Goal: Navigation & Orientation: Find specific page/section

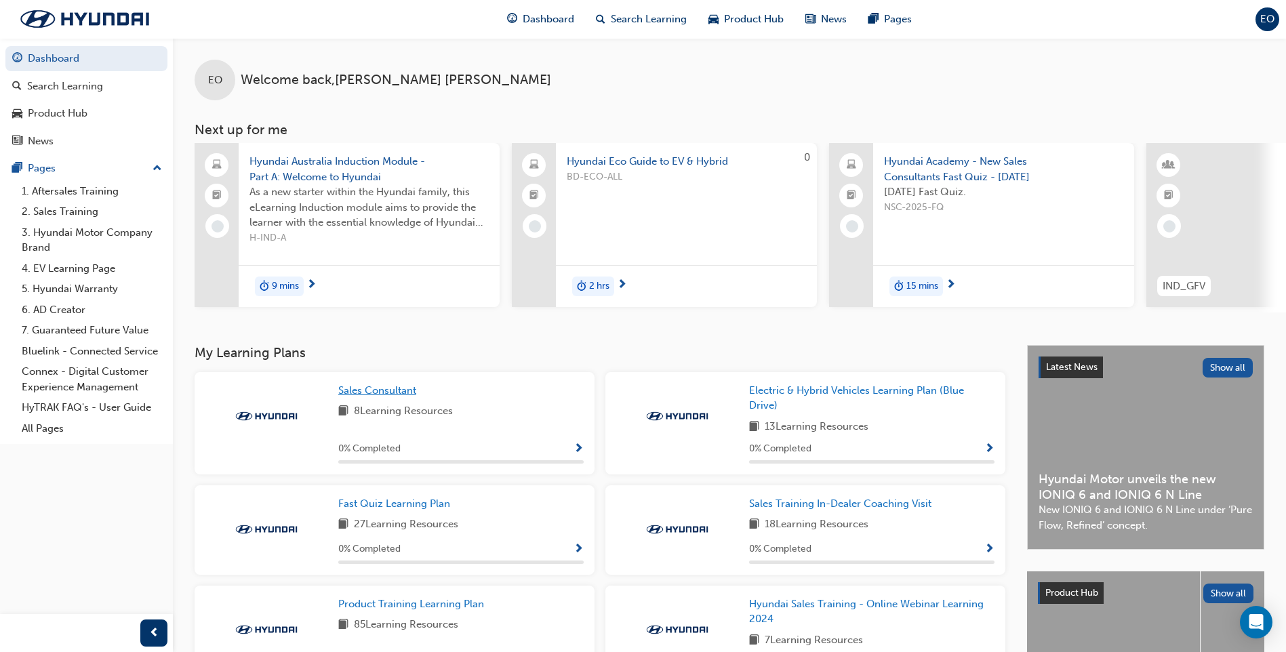
click at [405, 396] on span "Sales Consultant" at bounding box center [377, 390] width 78 height 12
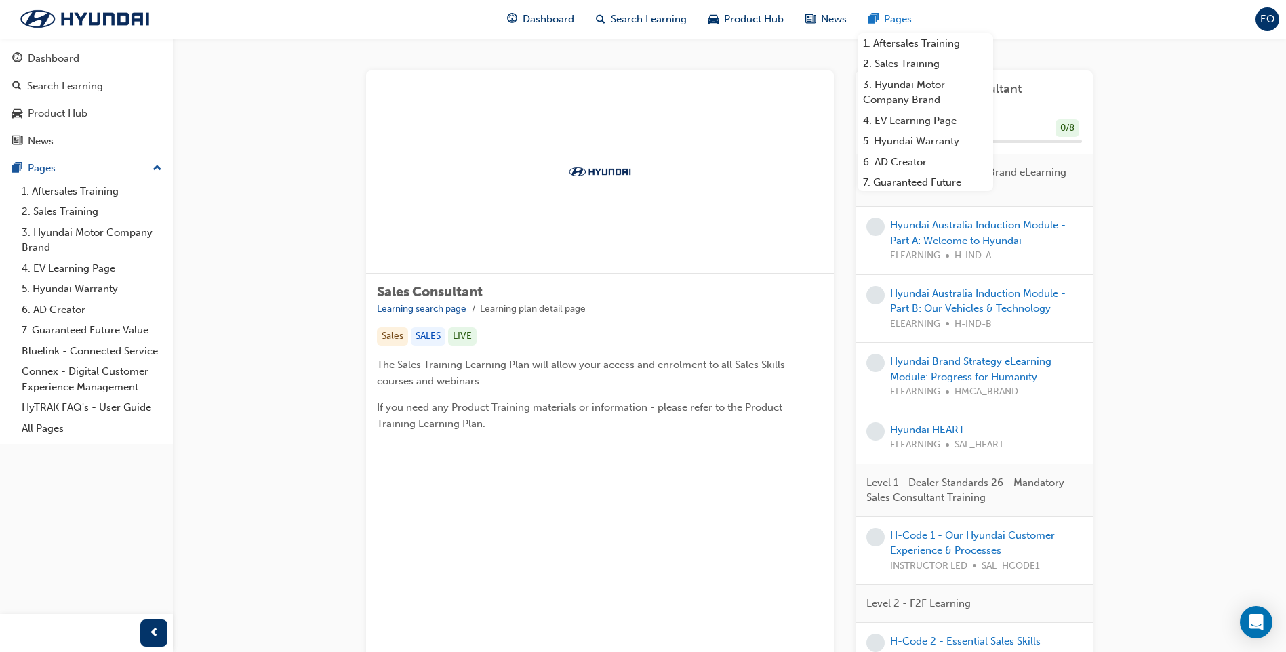
click at [878, 22] on div "Pages" at bounding box center [889, 19] width 65 height 28
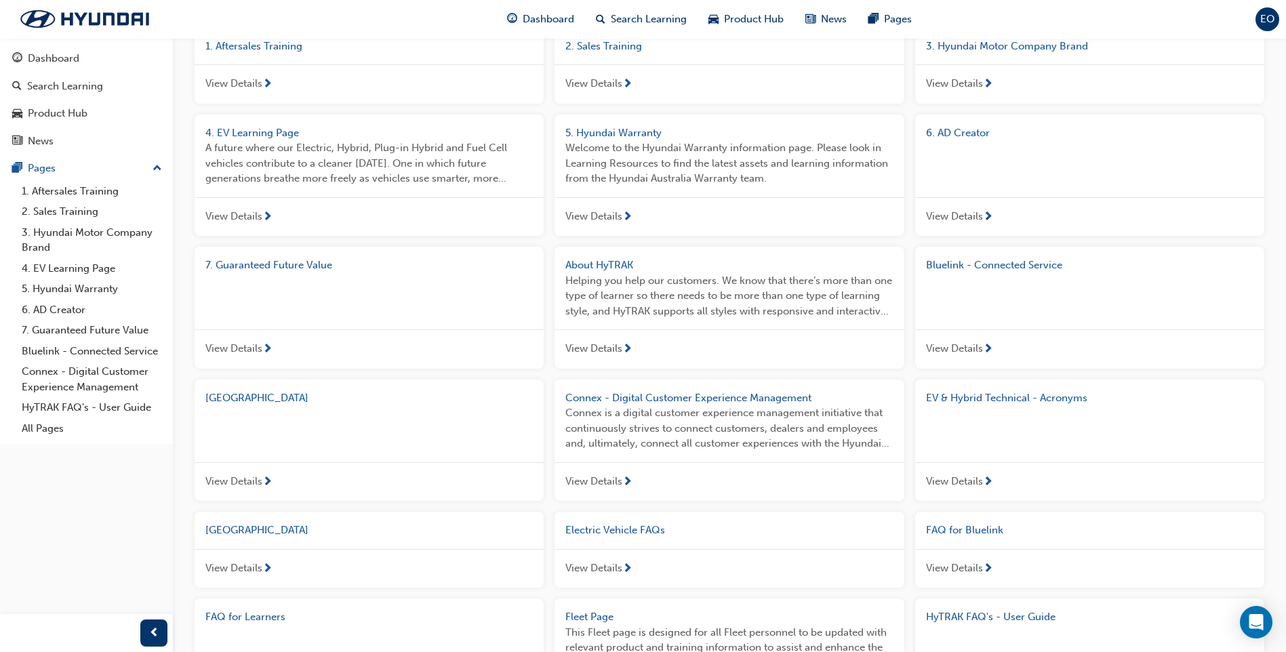
scroll to position [136, 0]
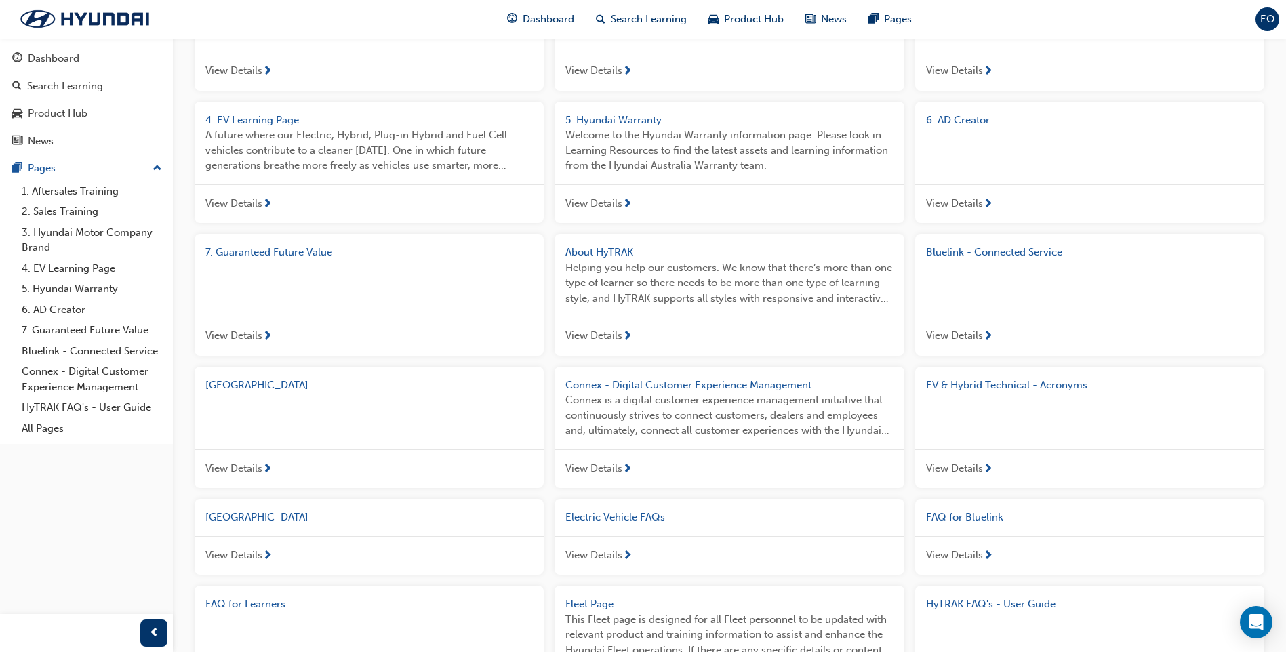
click at [613, 468] on span "View Details" at bounding box center [593, 469] width 57 height 16
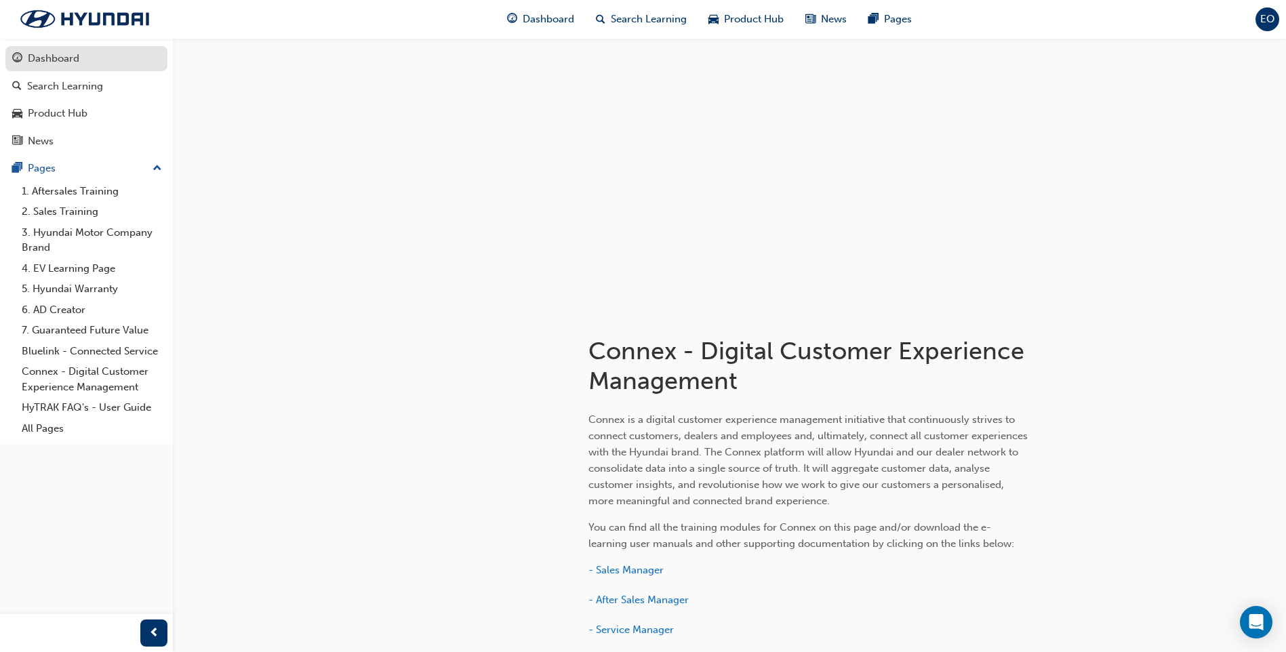
click at [121, 54] on div "Dashboard" at bounding box center [86, 58] width 148 height 17
